Goal: Information Seeking & Learning: Learn about a topic

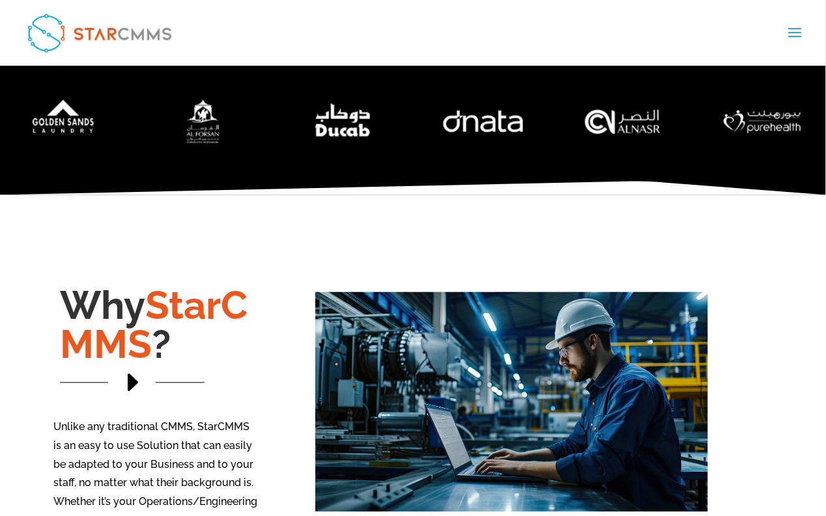
scroll to position [524, 0]
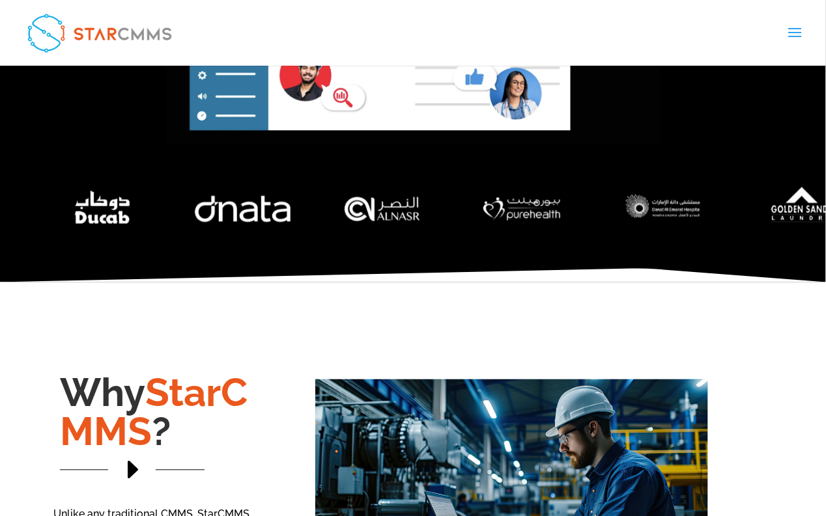
click at [233, 224] on img "5 / 7" at bounding box center [243, 208] width 152 height 75
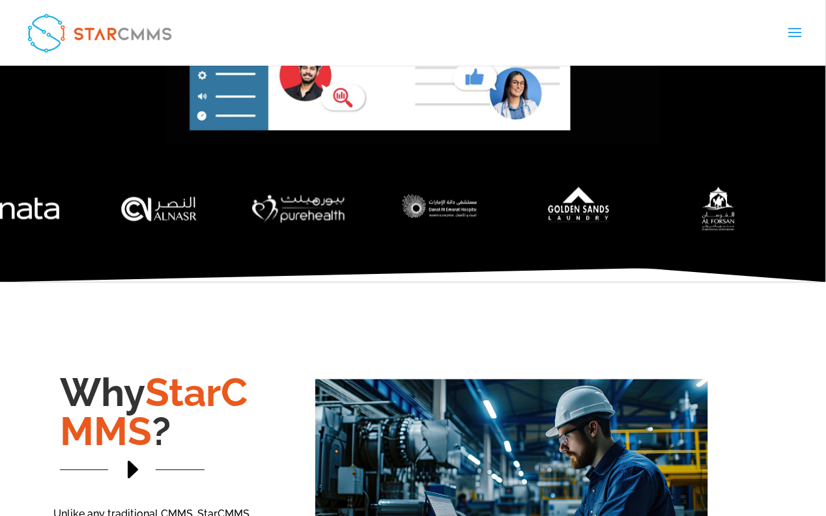
click at [251, 249] on div at bounding box center [413, 222] width 826 height 89
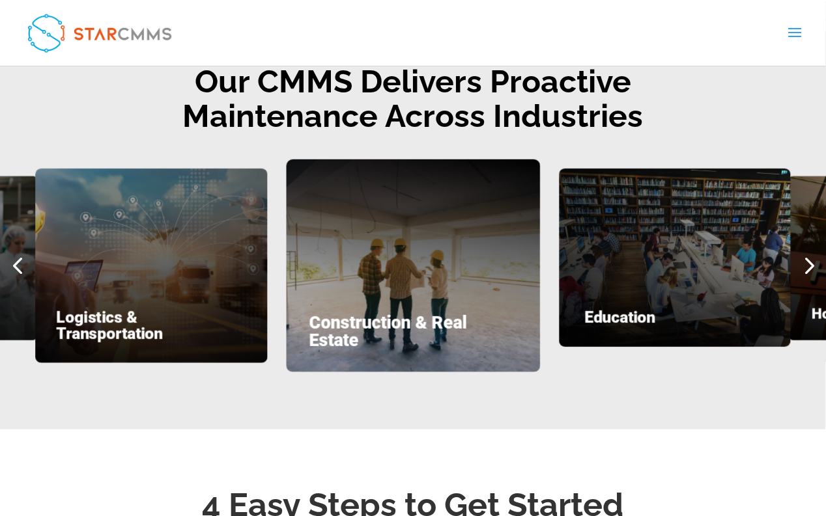
scroll to position [1614, 0]
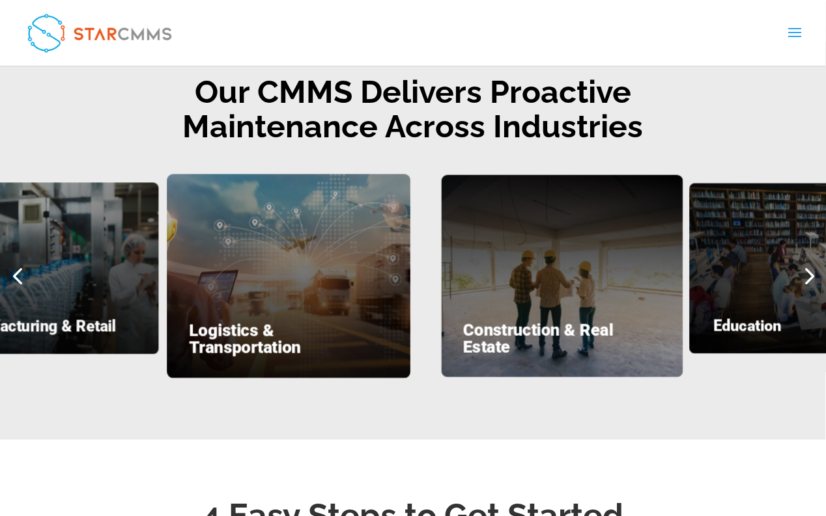
click at [573, 328] on div "Construction & Real Estate" at bounding box center [563, 276] width 242 height 203
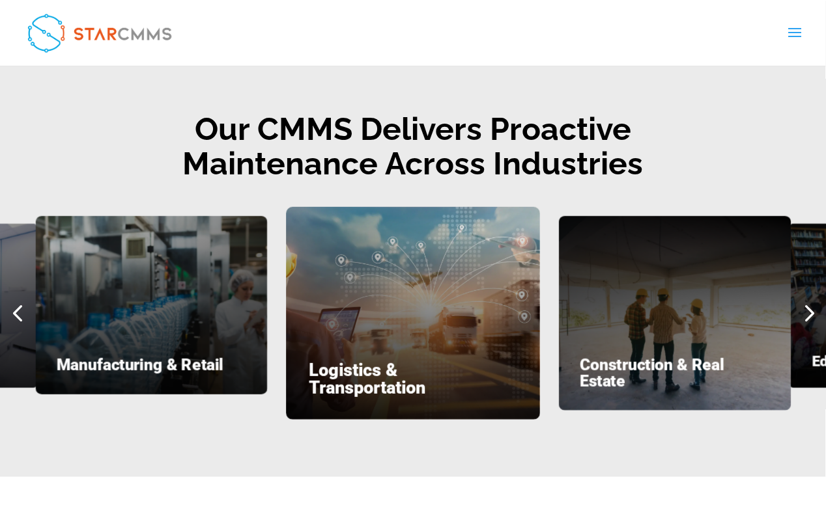
scroll to position [1576, 0]
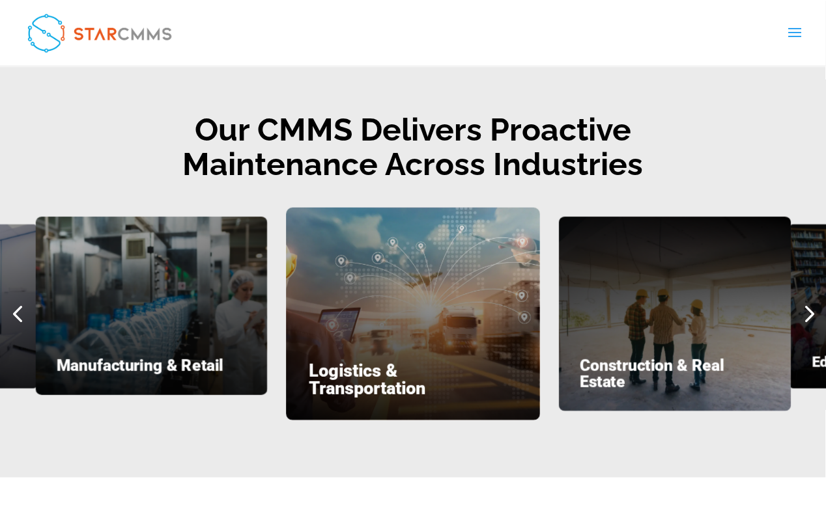
click at [528, 367] on div "Logistics & Transportation" at bounding box center [414, 314] width 254 height 213
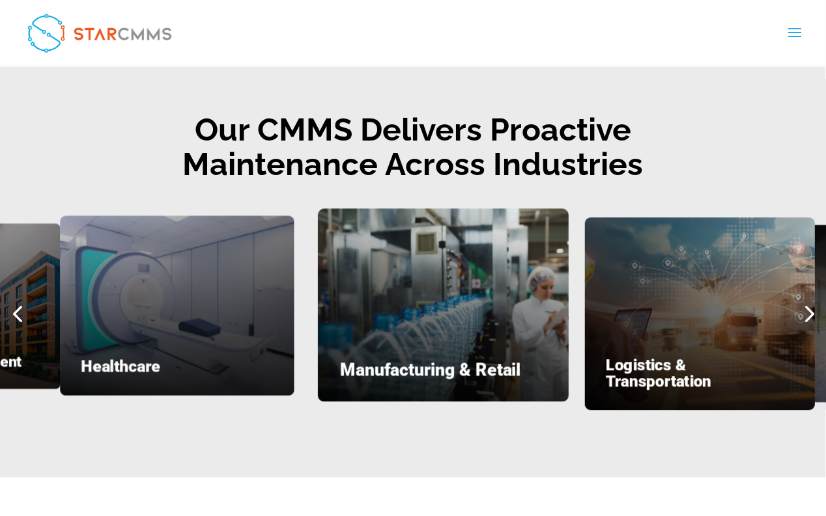
click at [681, 289] on div "Logistics & Transportation" at bounding box center [700, 314] width 230 height 193
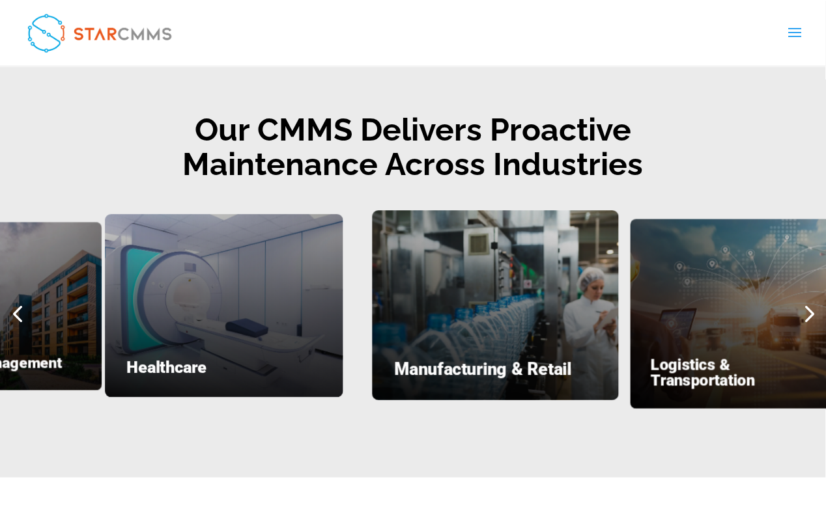
click at [619, 283] on div "Manufacturing & Retail" at bounding box center [495, 305] width 247 height 190
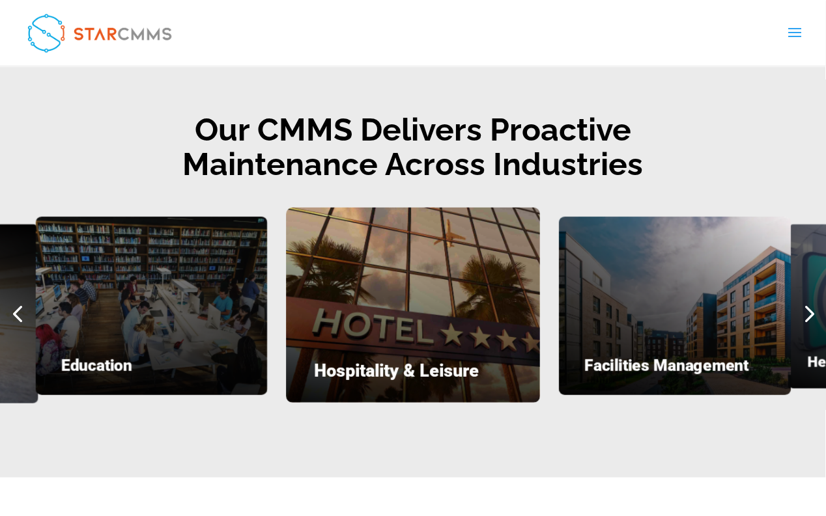
click at [541, 299] on div "Hospitality & Leisure" at bounding box center [414, 305] width 254 height 195
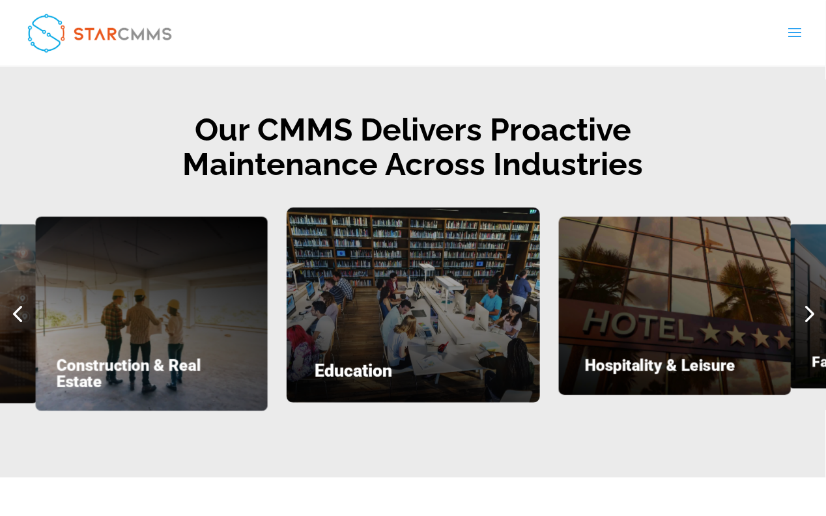
click at [541, 287] on div "Education" at bounding box center [414, 305] width 254 height 195
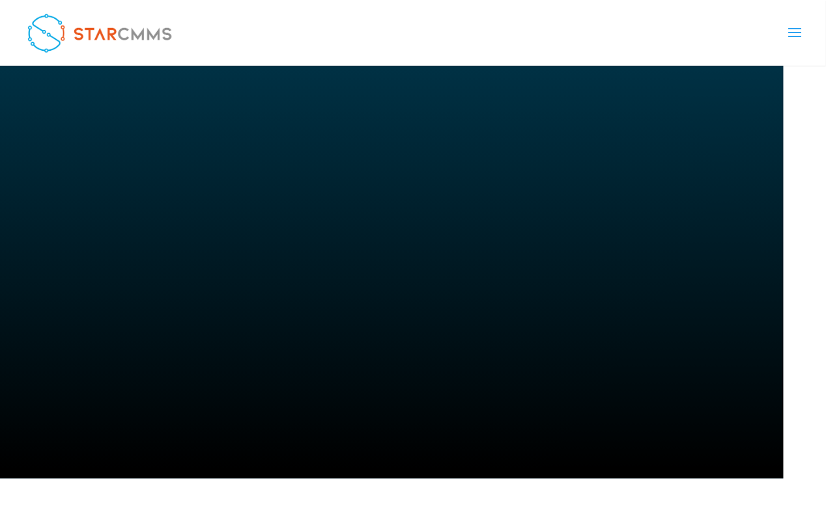
scroll to position [4409, 0]
